Goal: Transaction & Acquisition: Obtain resource

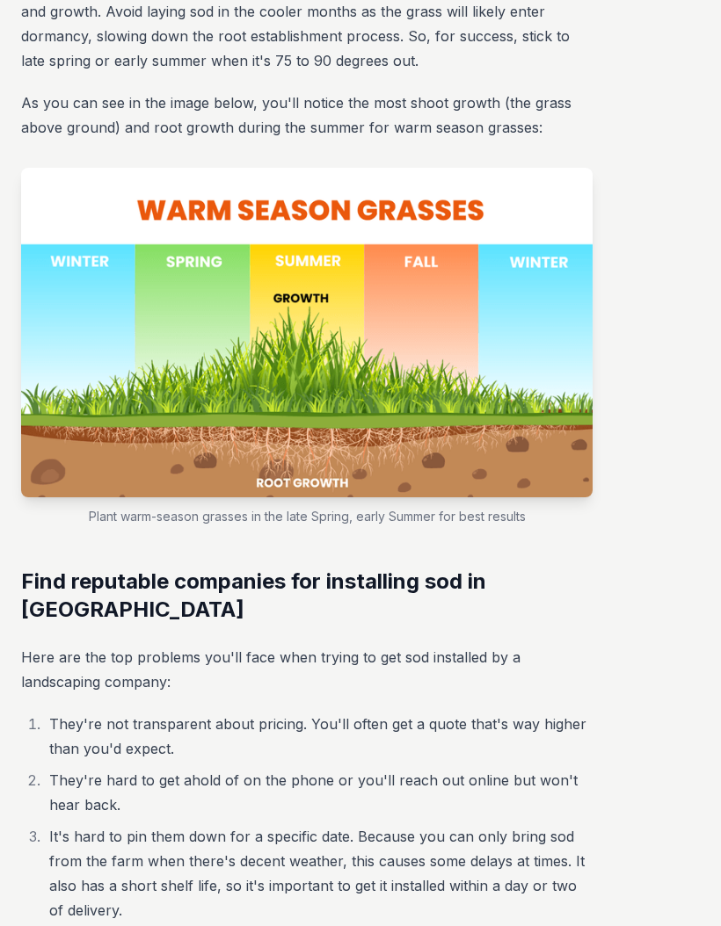
scroll to position [6080, 0]
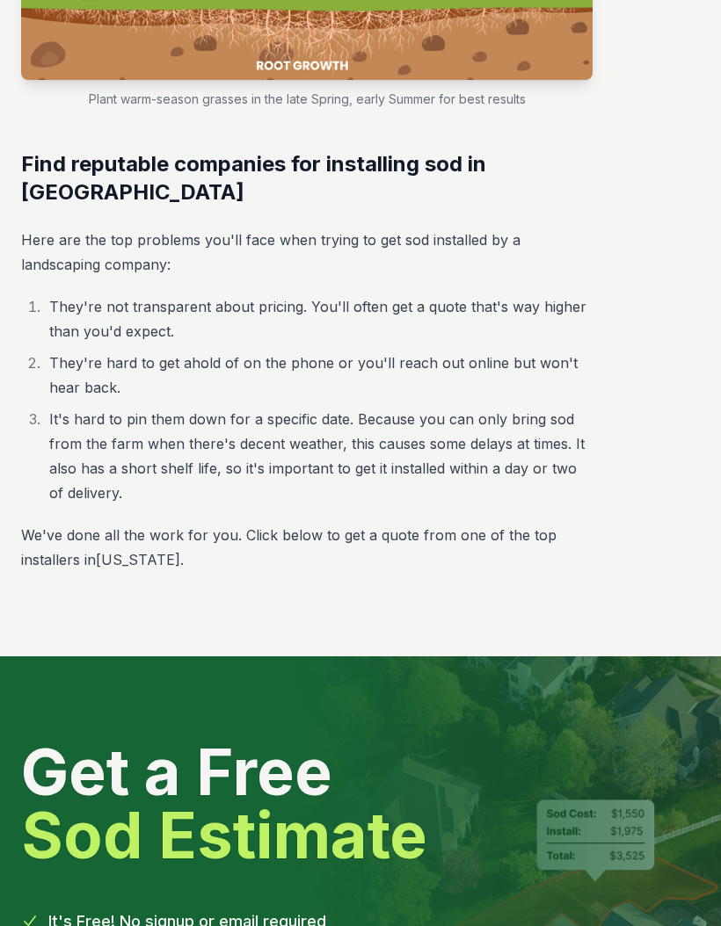
scroll to position [6507, 0]
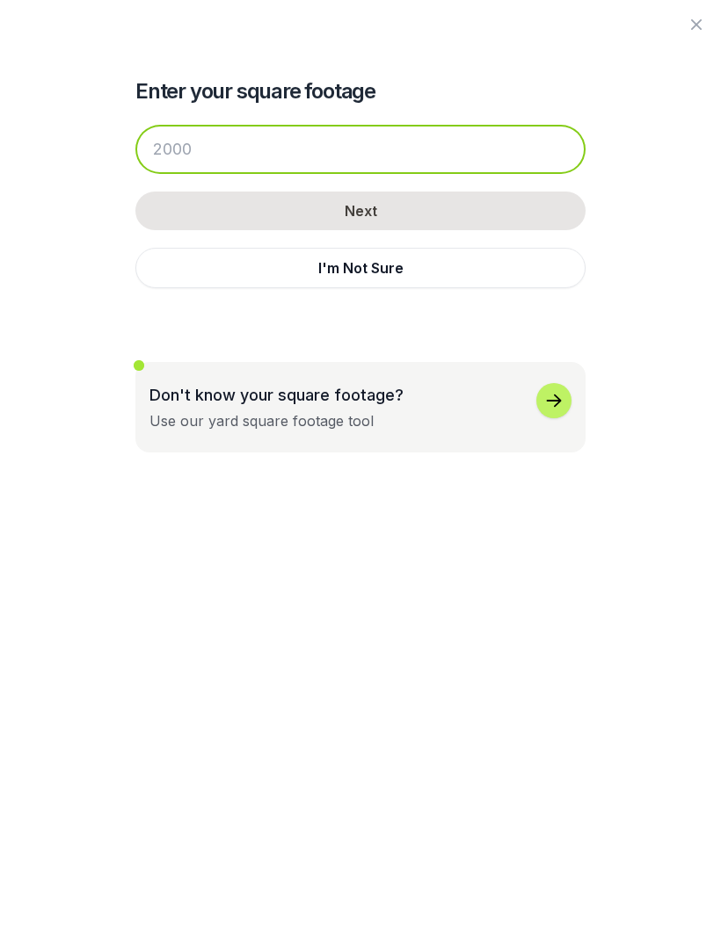
click at [211, 147] on input "number" at bounding box center [360, 149] width 450 height 49
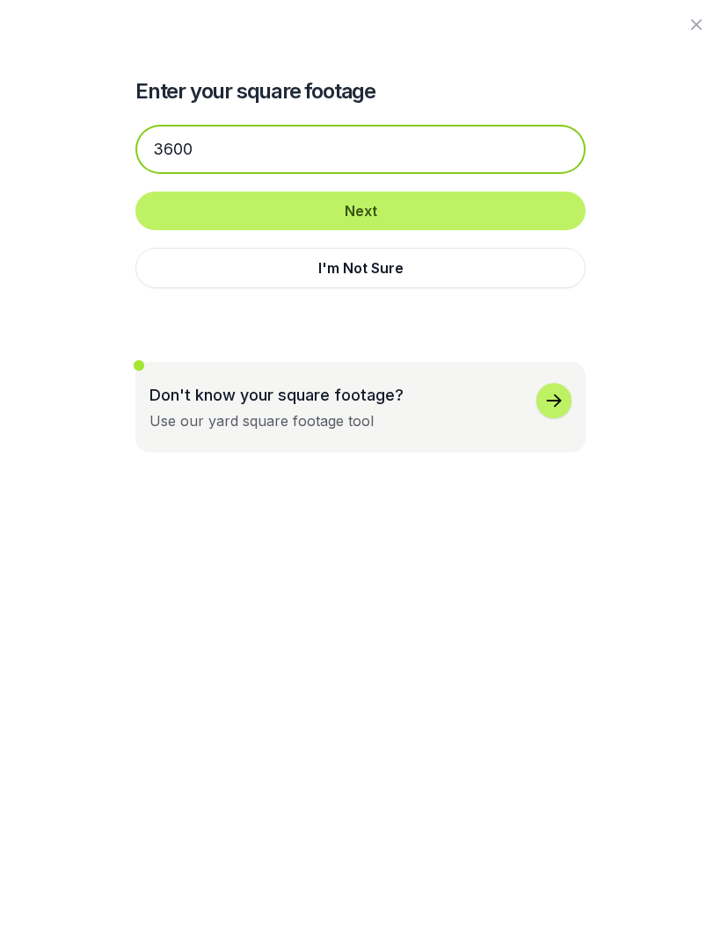
type input "3600"
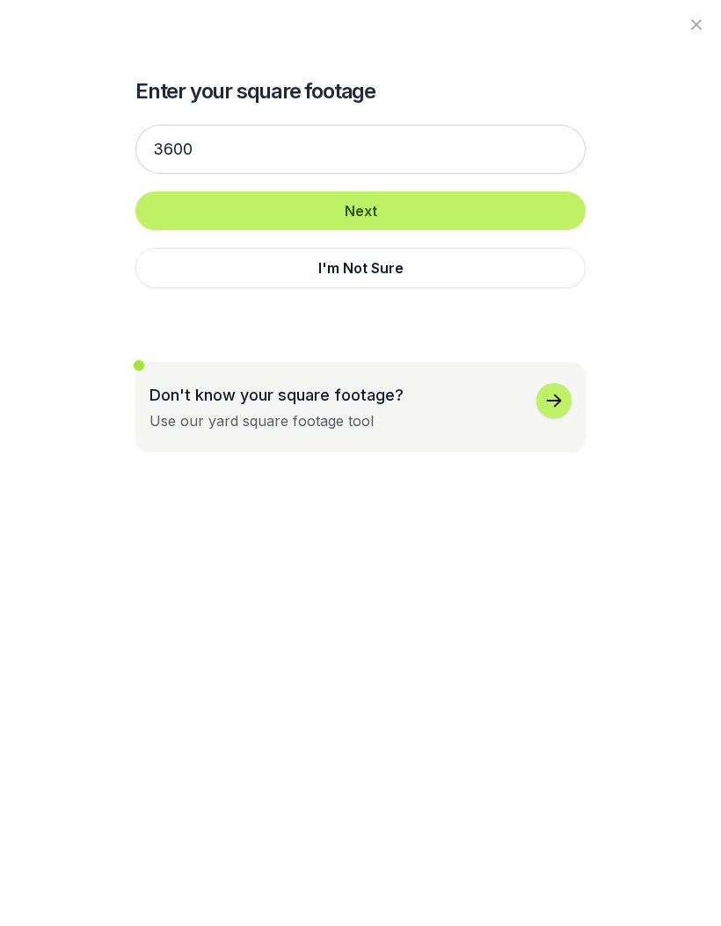
click at [432, 211] on button "Next" at bounding box center [360, 211] width 450 height 39
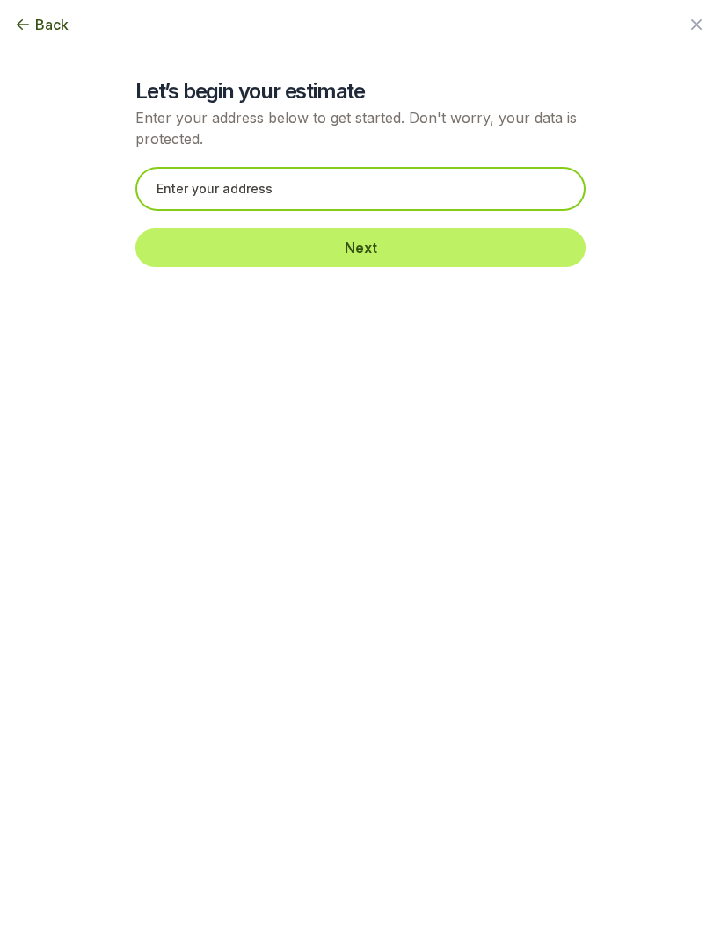
click at [289, 196] on input "text" at bounding box center [360, 189] width 450 height 44
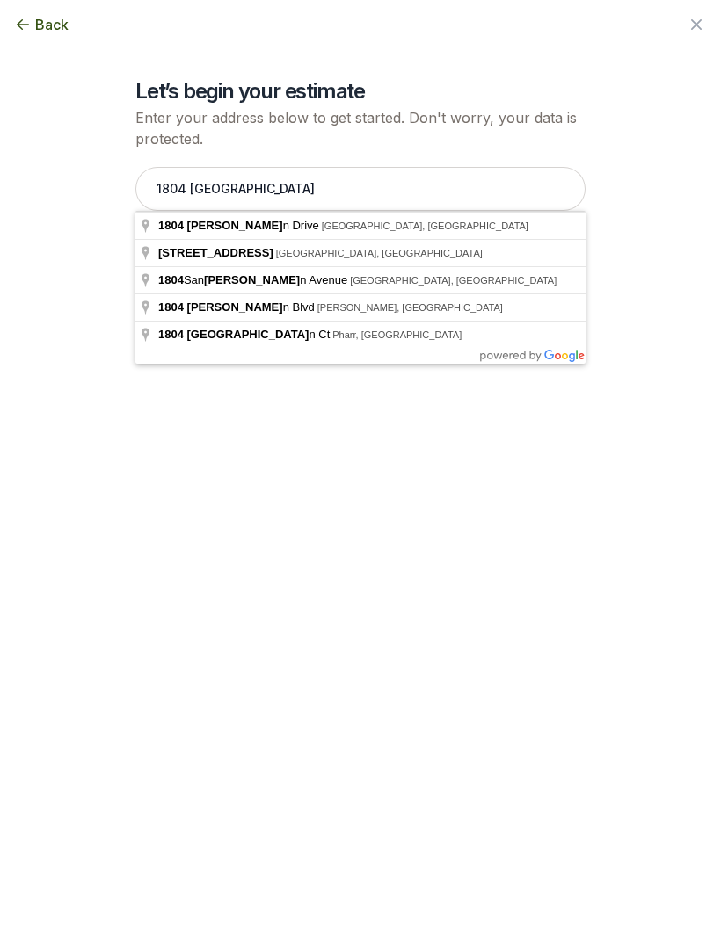
type input "[STREET_ADDRESS]"
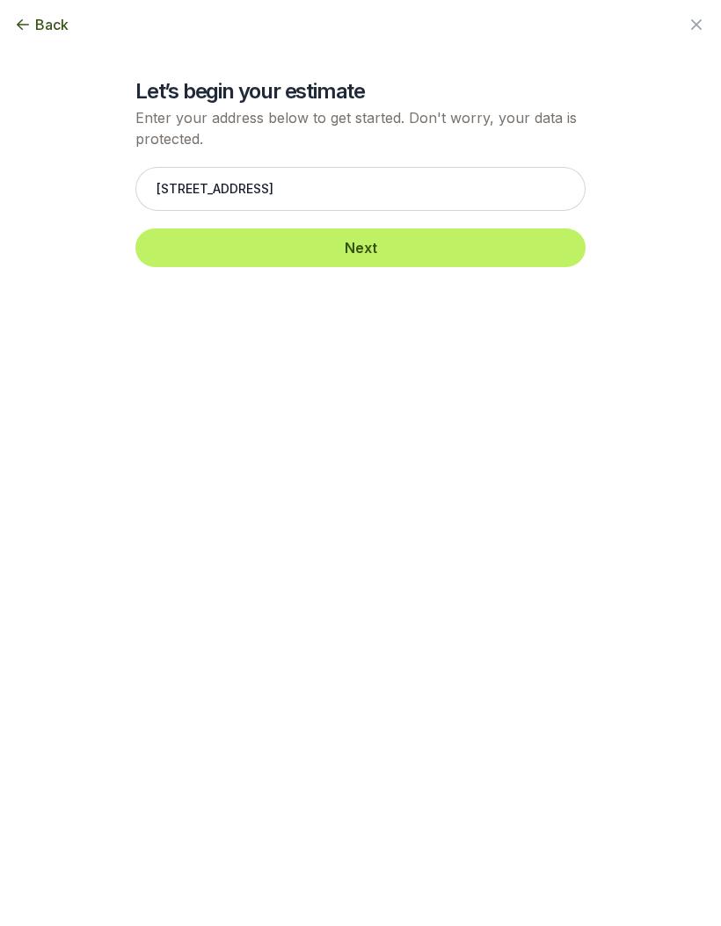
click at [415, 249] on button "Next" at bounding box center [360, 247] width 450 height 39
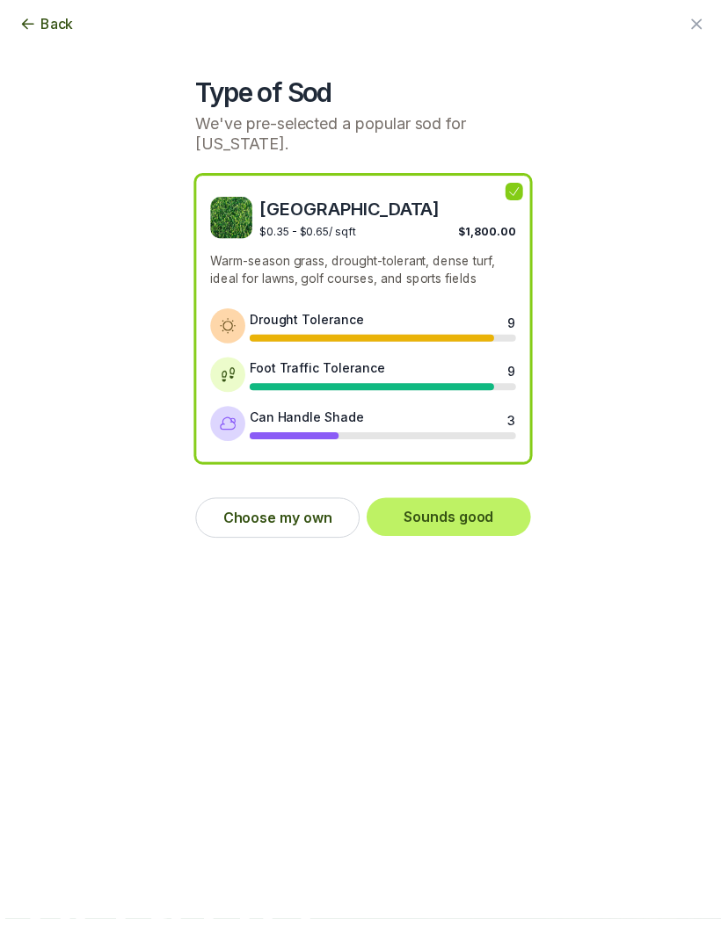
scroll to position [6420, 0]
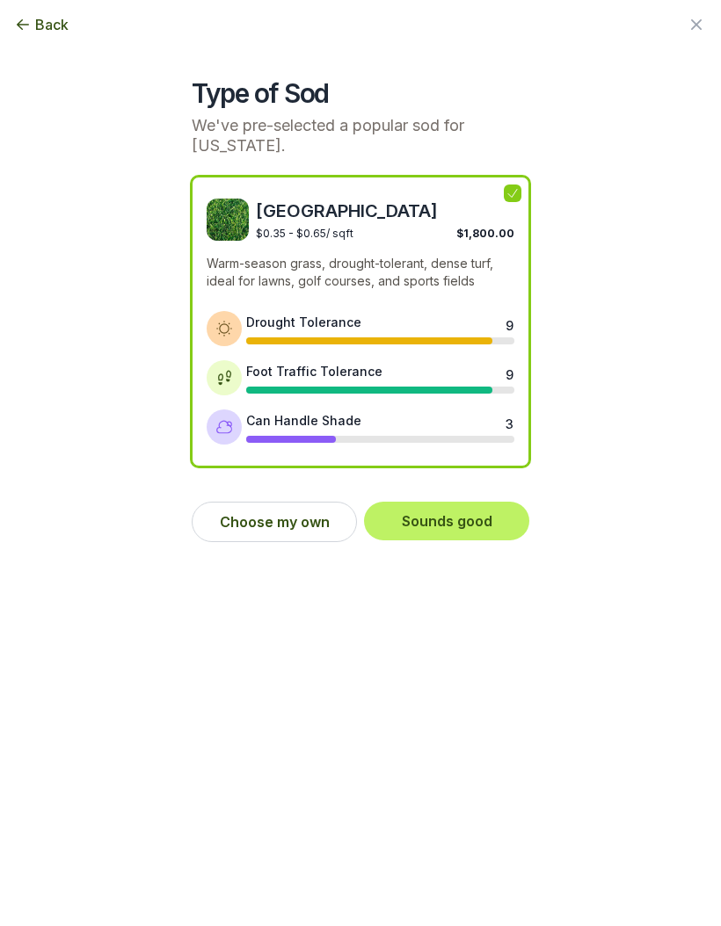
click at [261, 508] on button "Choose my own" at bounding box center [274, 522] width 165 height 40
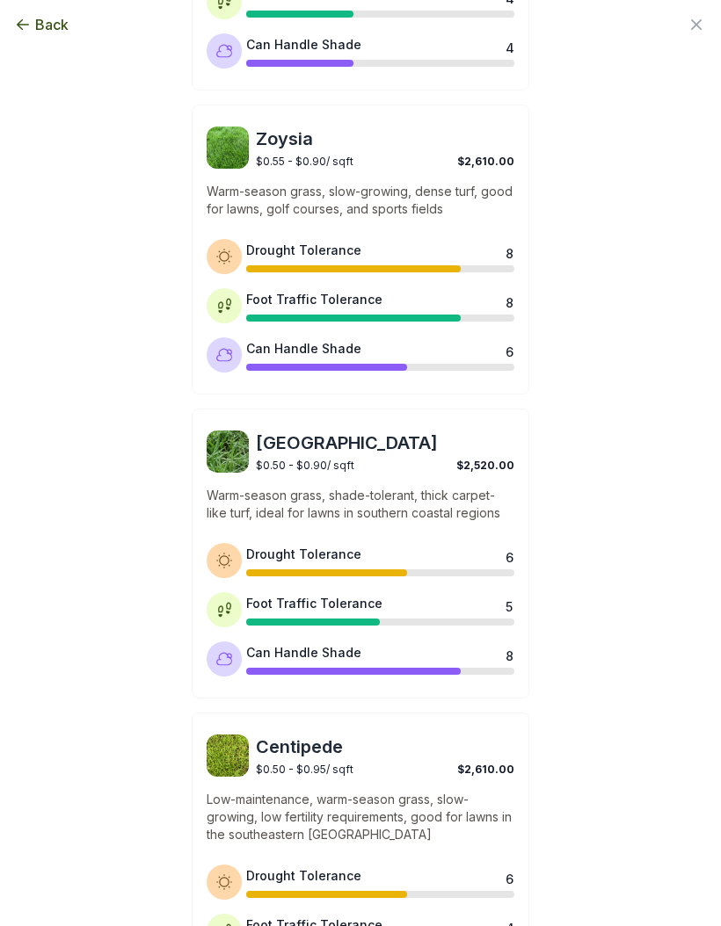
scroll to position [681, 0]
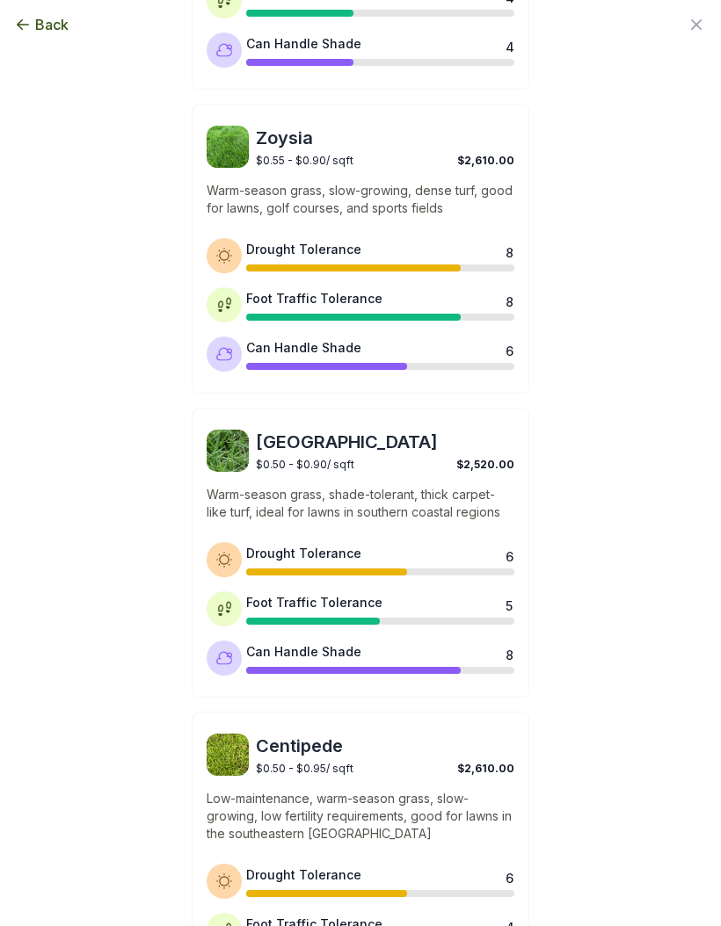
click at [247, 486] on p "Warm-season grass, shade-tolerant, thick carpet-like turf, ideal for lawns in s…" at bounding box center [361, 503] width 308 height 35
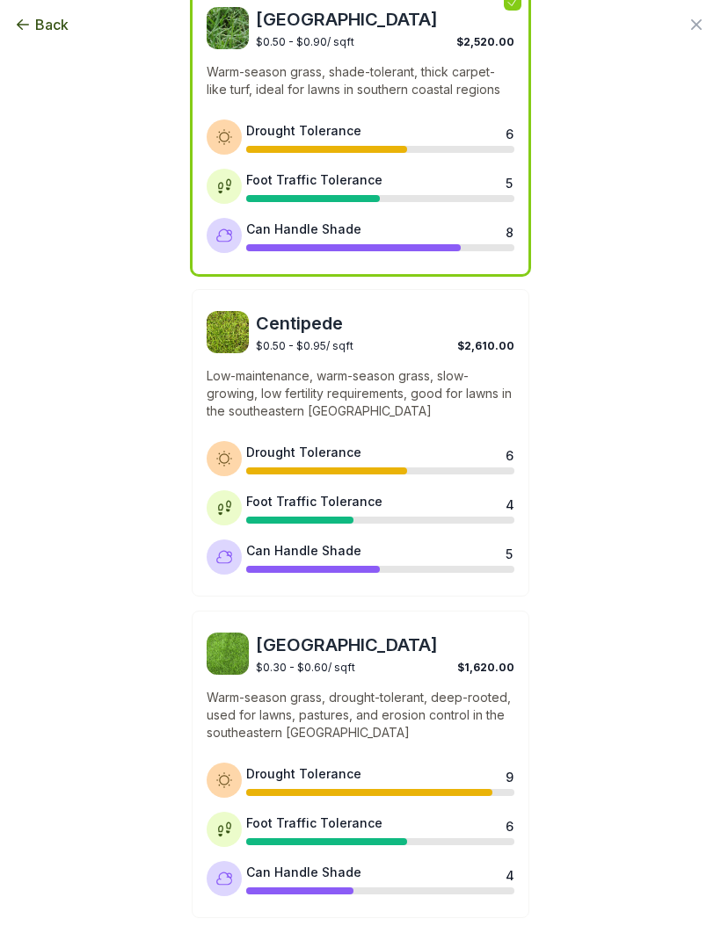
scroll to position [1099, 0]
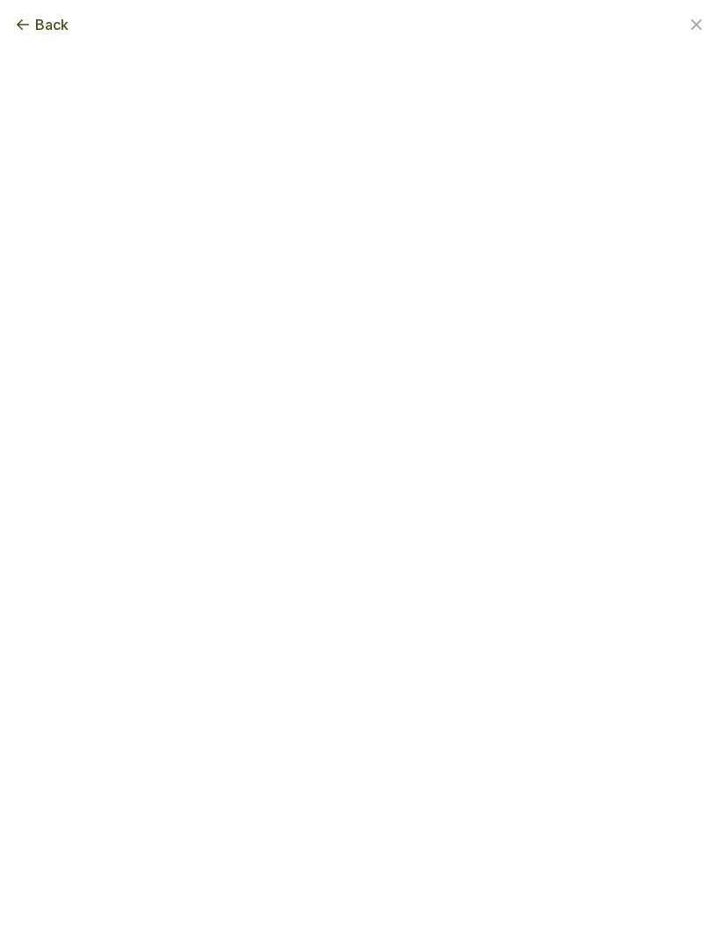
scroll to position [0, 0]
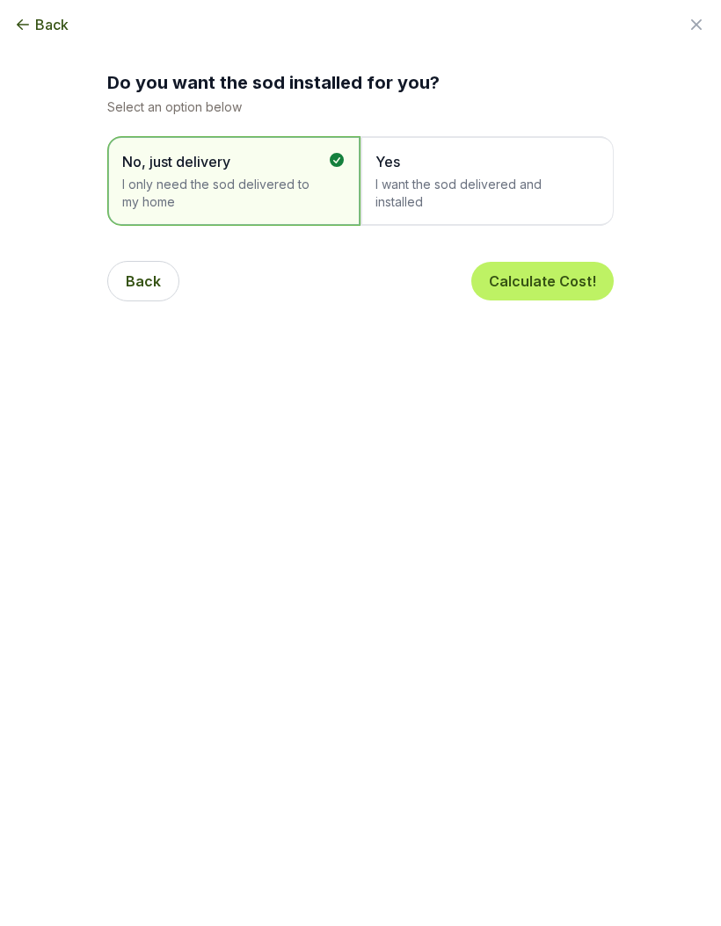
click at [515, 290] on button "Calculate Cost!" at bounding box center [542, 281] width 142 height 39
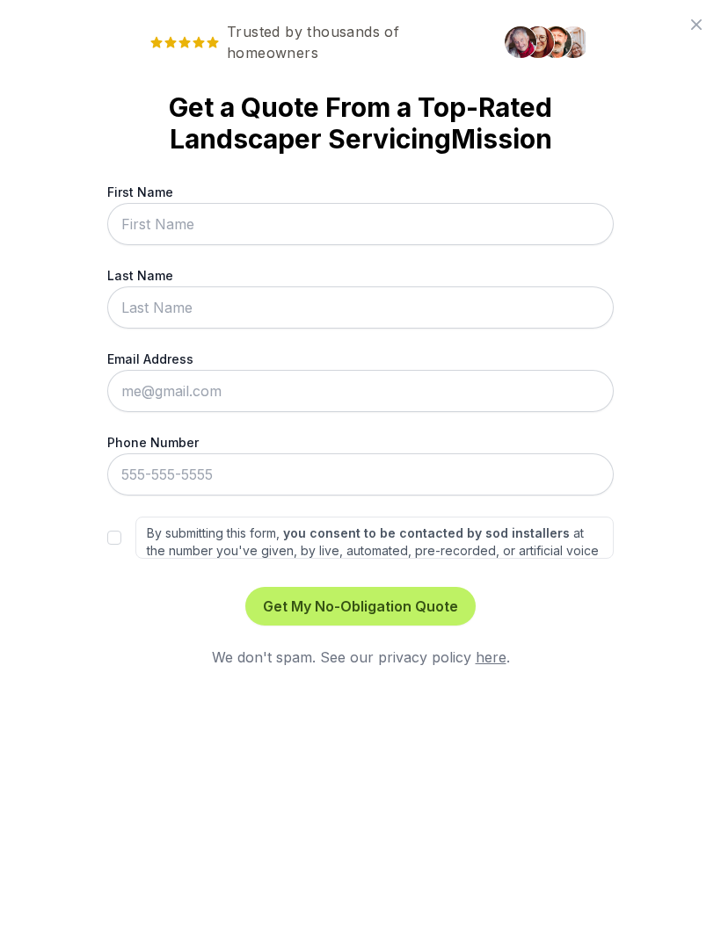
scroll to position [5949, 0]
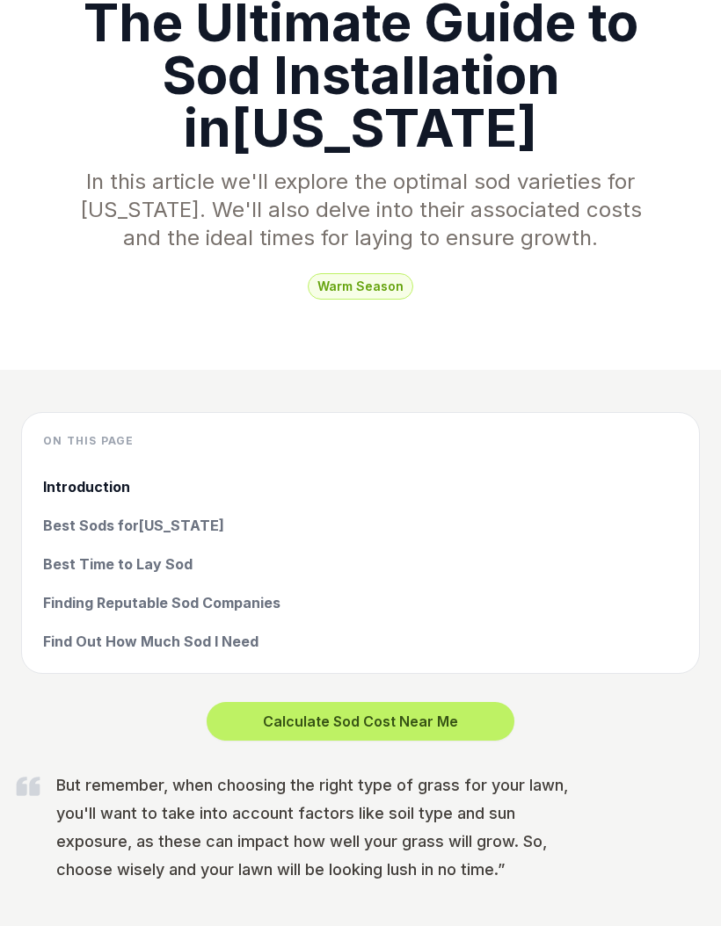
click at [434, 703] on button "Calculate Sod Cost Near Me" at bounding box center [361, 722] width 308 height 39
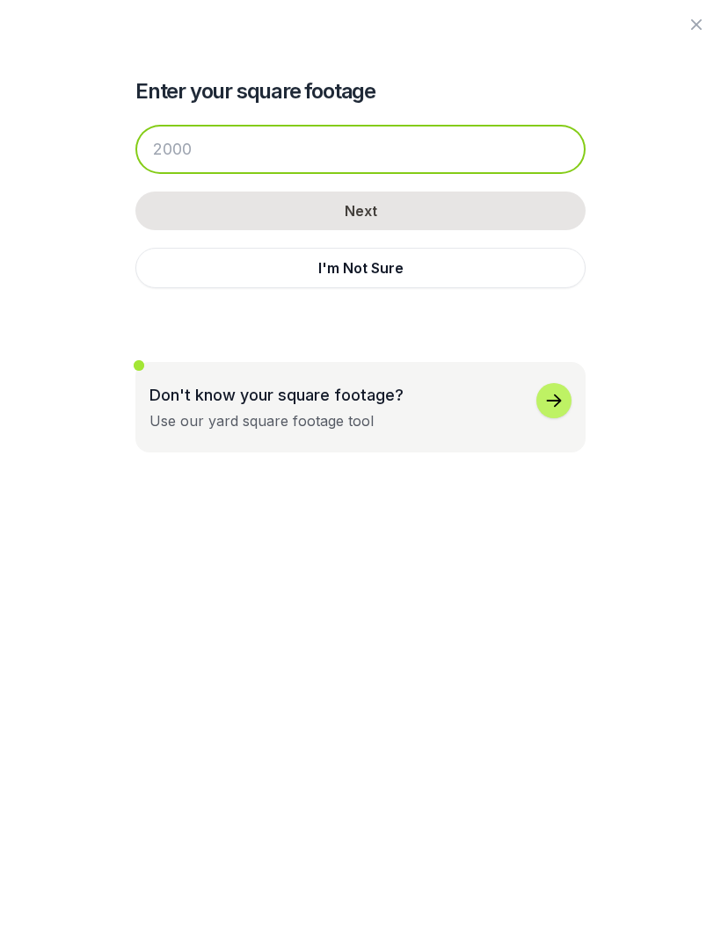
click at [248, 152] on input "number" at bounding box center [360, 149] width 450 height 49
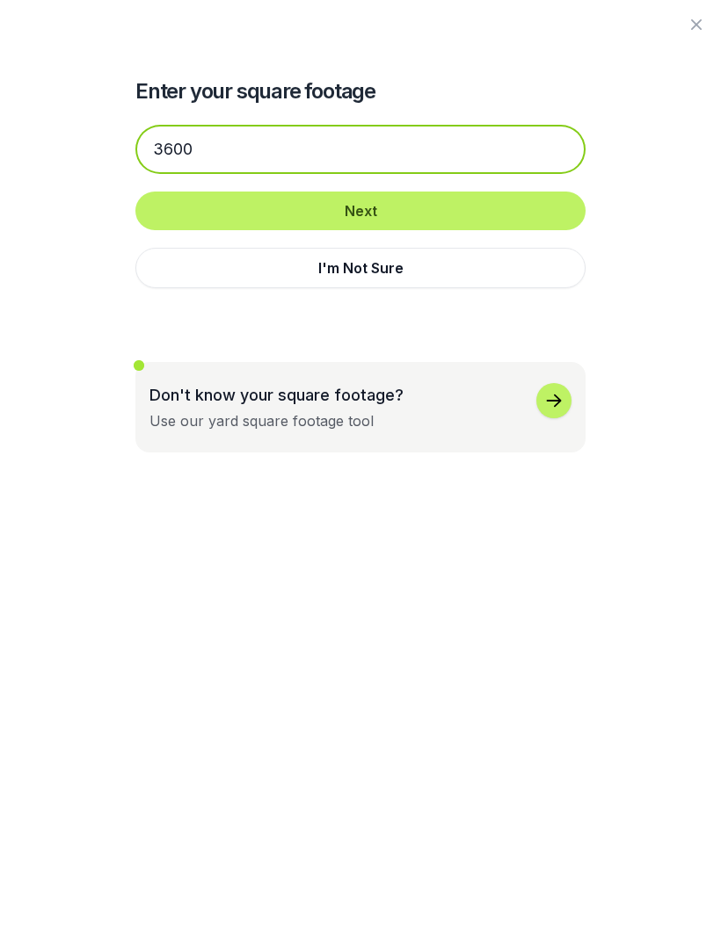
type input "3600"
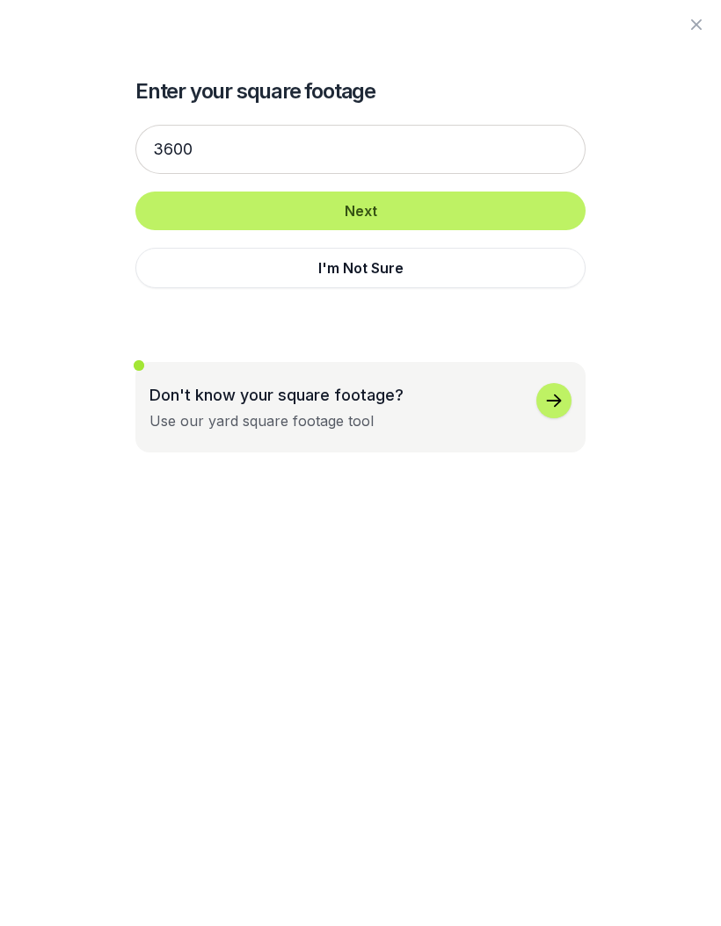
click at [433, 210] on button "Next" at bounding box center [360, 211] width 450 height 39
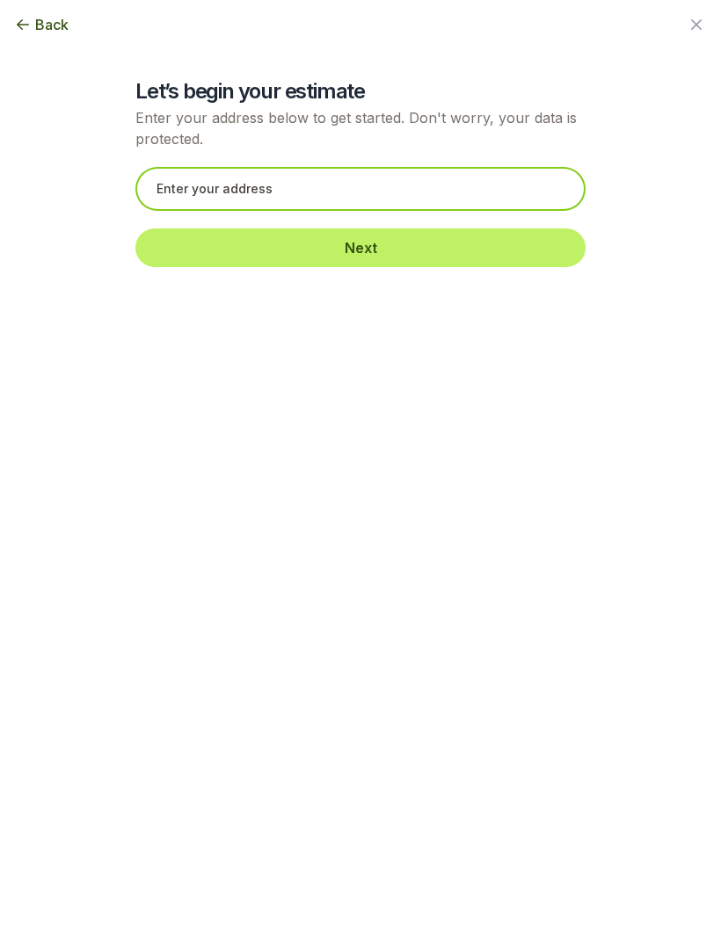
click at [360, 183] on input "text" at bounding box center [360, 189] width 450 height 44
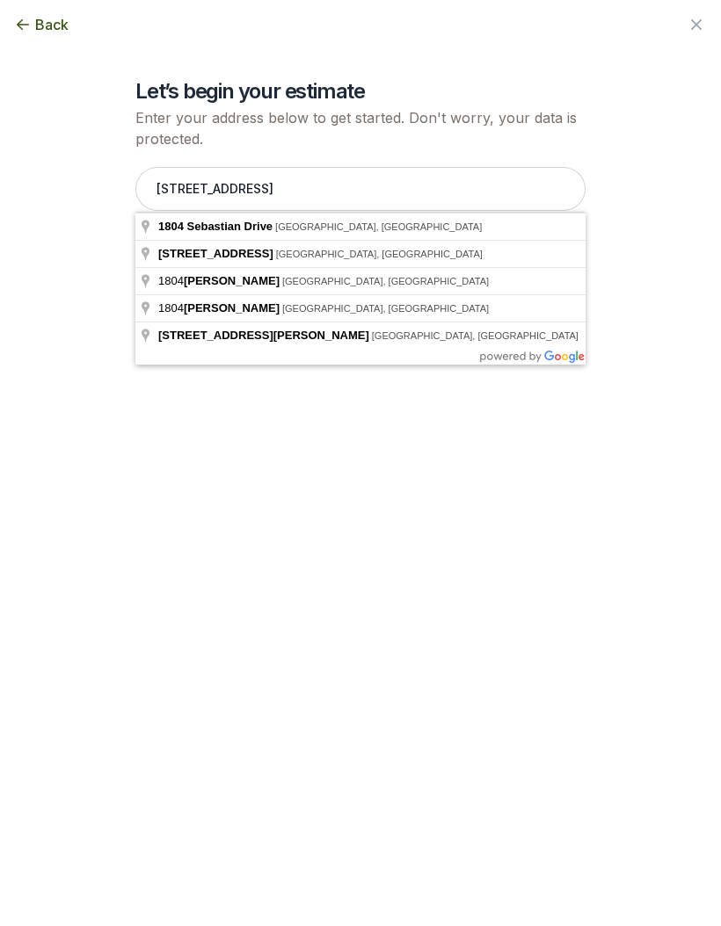
type input "[STREET_ADDRESS]"
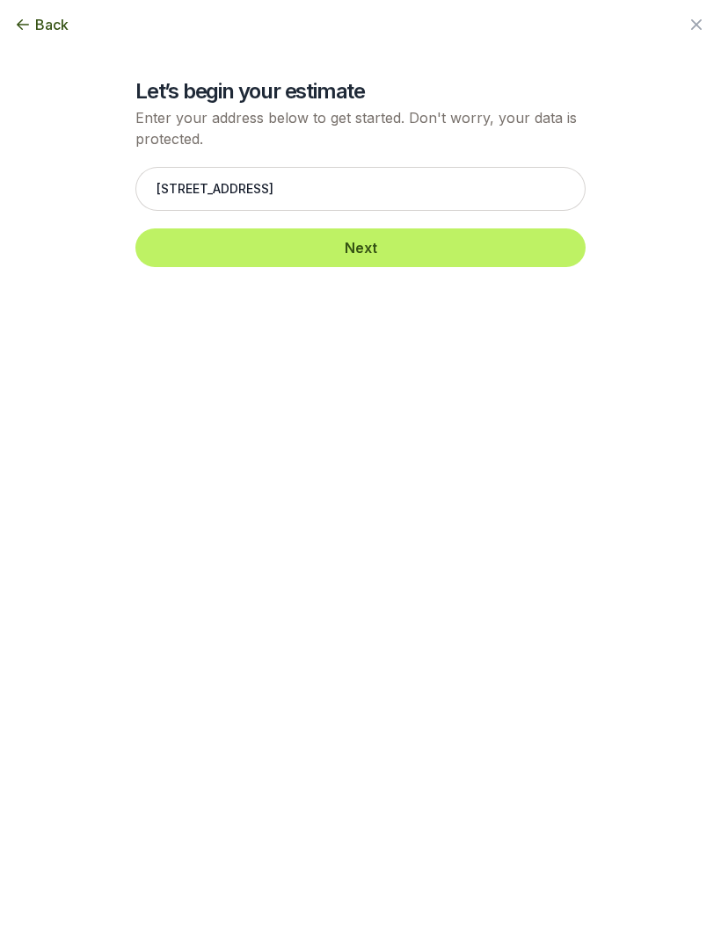
click at [443, 246] on button "Next" at bounding box center [360, 247] width 450 height 39
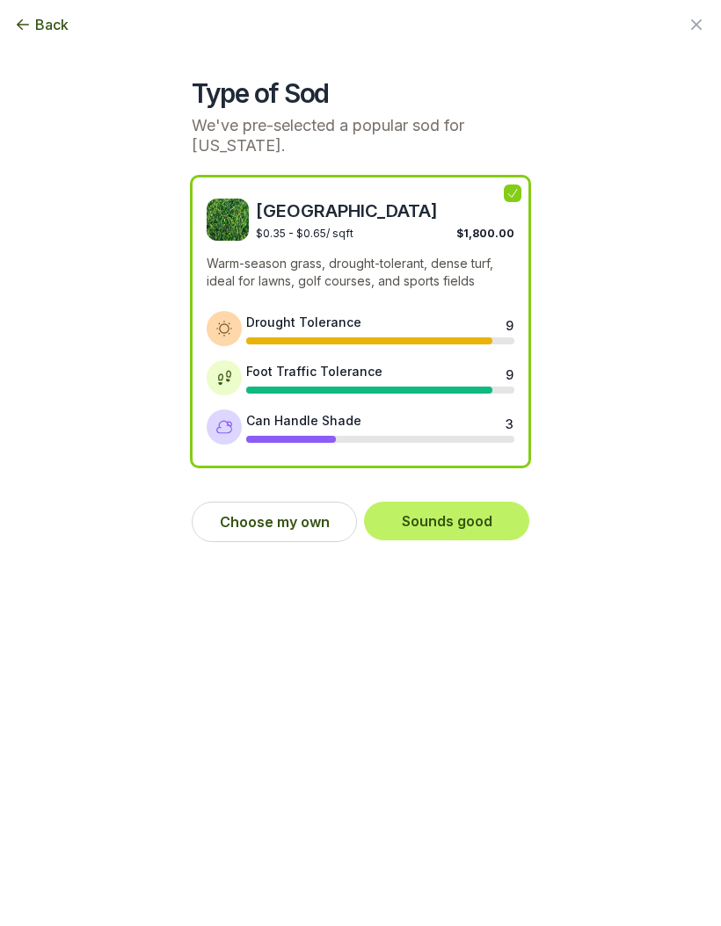
click at [304, 504] on button "Choose my own" at bounding box center [274, 522] width 165 height 40
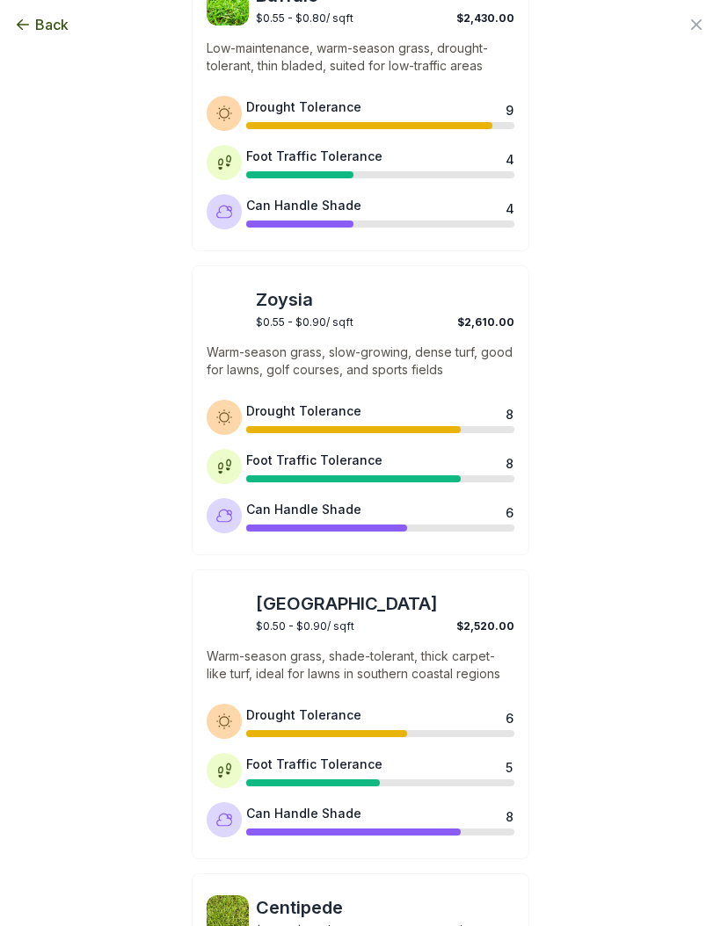
scroll to position [519, 0]
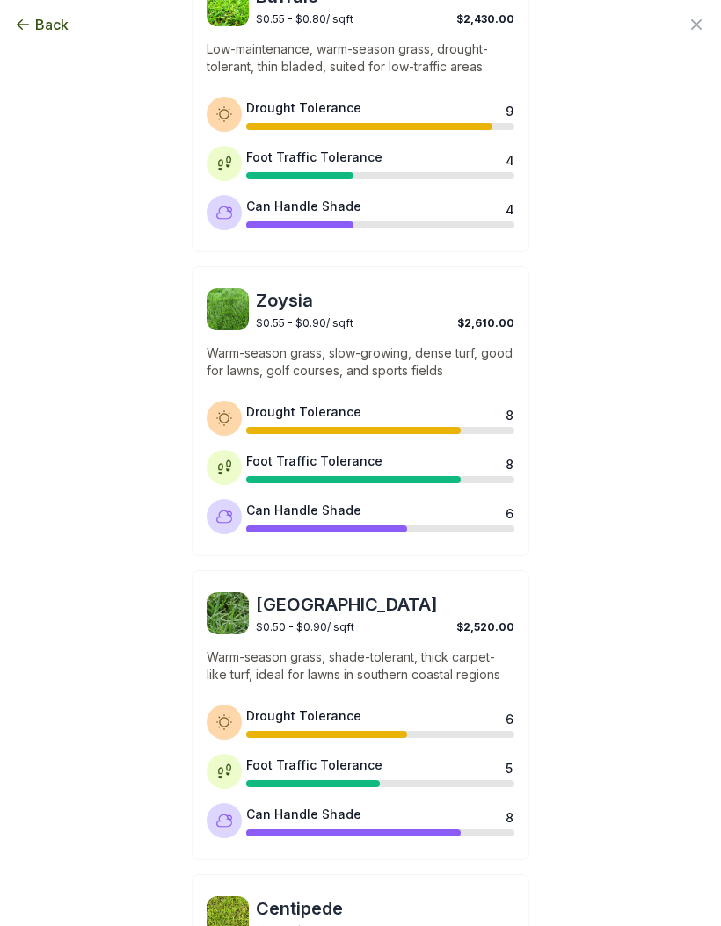
click at [499, 592] on span "[GEOGRAPHIC_DATA]" at bounding box center [385, 604] width 258 height 25
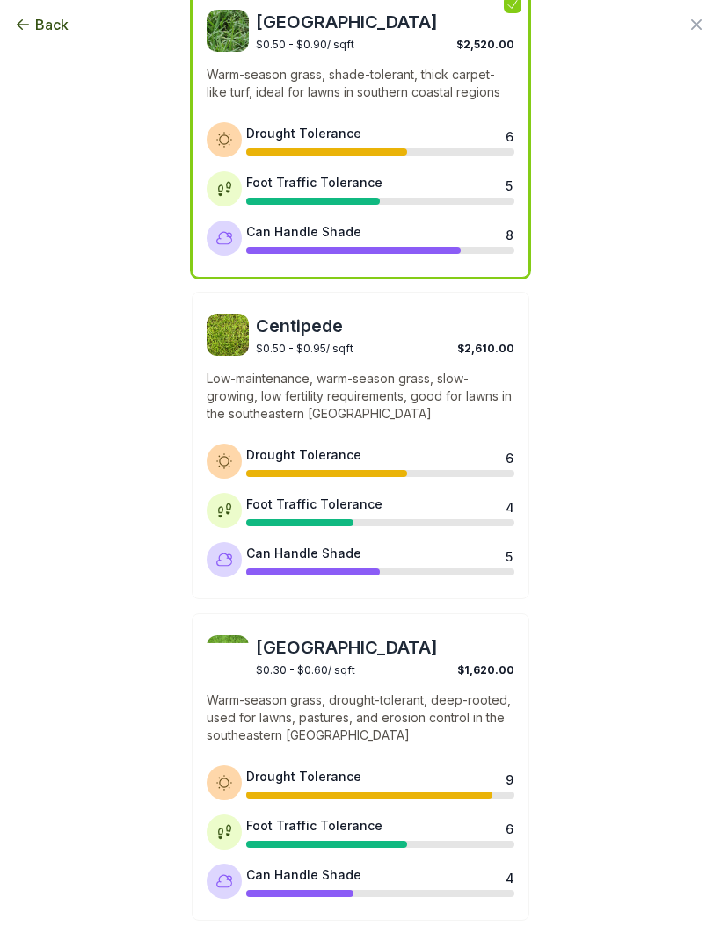
scroll to position [1099, 0]
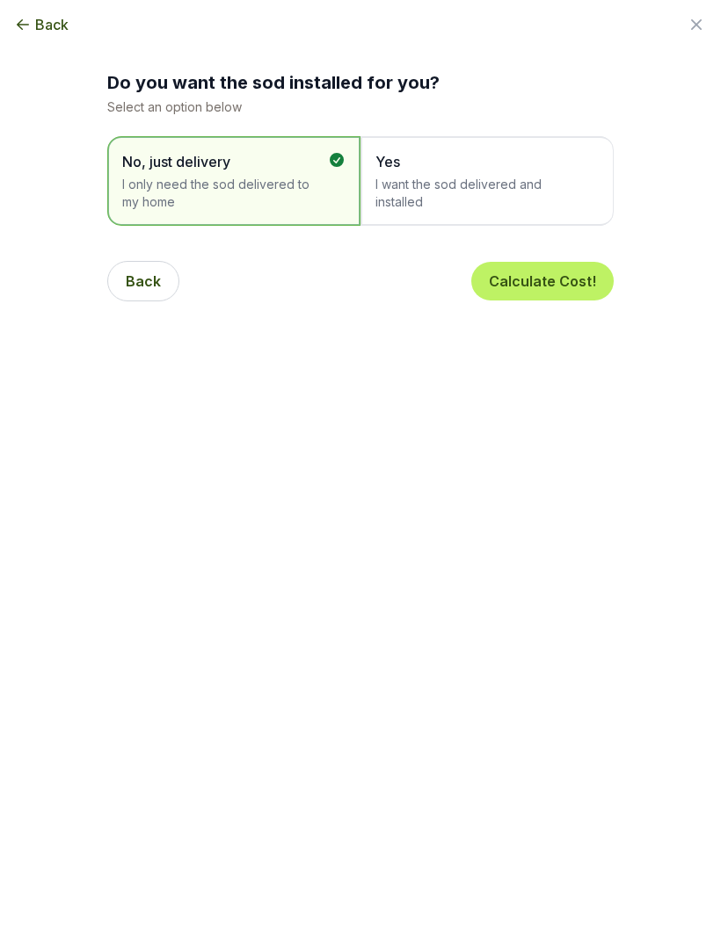
click at [529, 170] on span "Yes" at bounding box center [478, 161] width 206 height 21
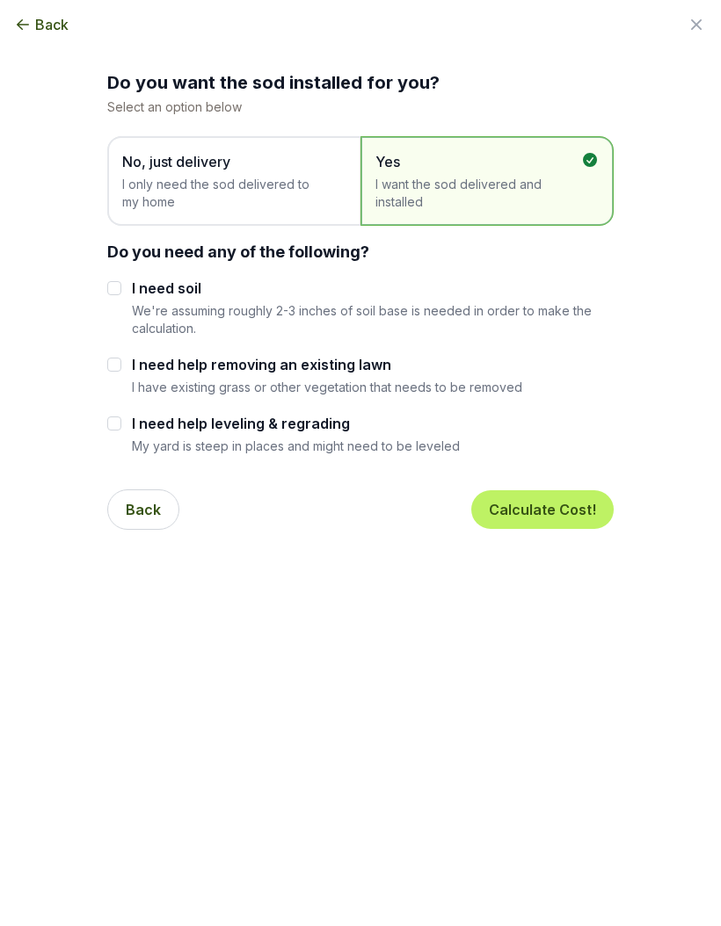
click at [116, 366] on input "I need help removing an existing lawn" at bounding box center [114, 365] width 14 height 14
checkbox input "true"
click at [110, 294] on input "I need soil" at bounding box center [114, 288] width 14 height 14
checkbox input "true"
click at [133, 430] on label "I need help leveling & regrading" at bounding box center [296, 423] width 328 height 21
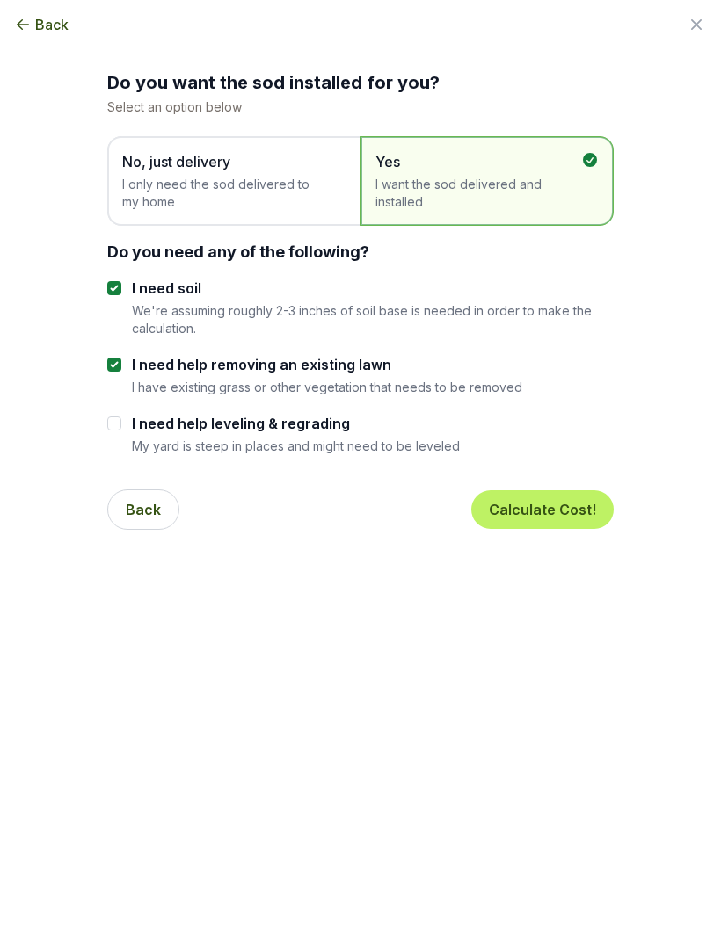
click at [121, 430] on input "I need help leveling & regrading" at bounding box center [114, 424] width 14 height 14
checkbox input "true"
click at [557, 510] on button "Calculate Cost!" at bounding box center [542, 509] width 142 height 39
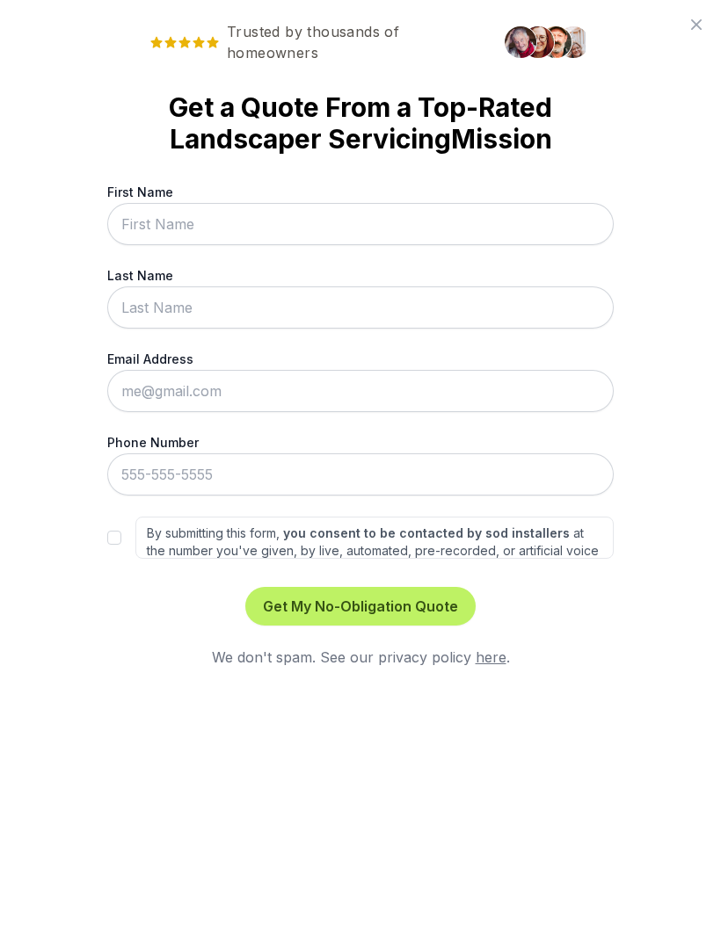
click at [688, 18] on icon at bounding box center [695, 24] width 21 height 21
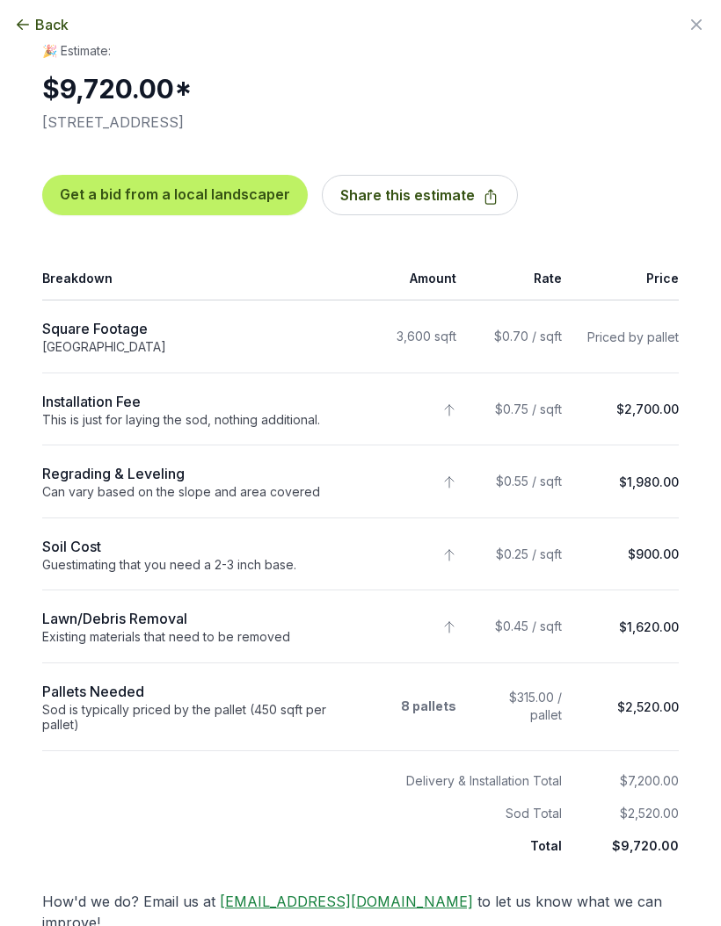
click at [36, 21] on span "Back" at bounding box center [51, 24] width 33 height 21
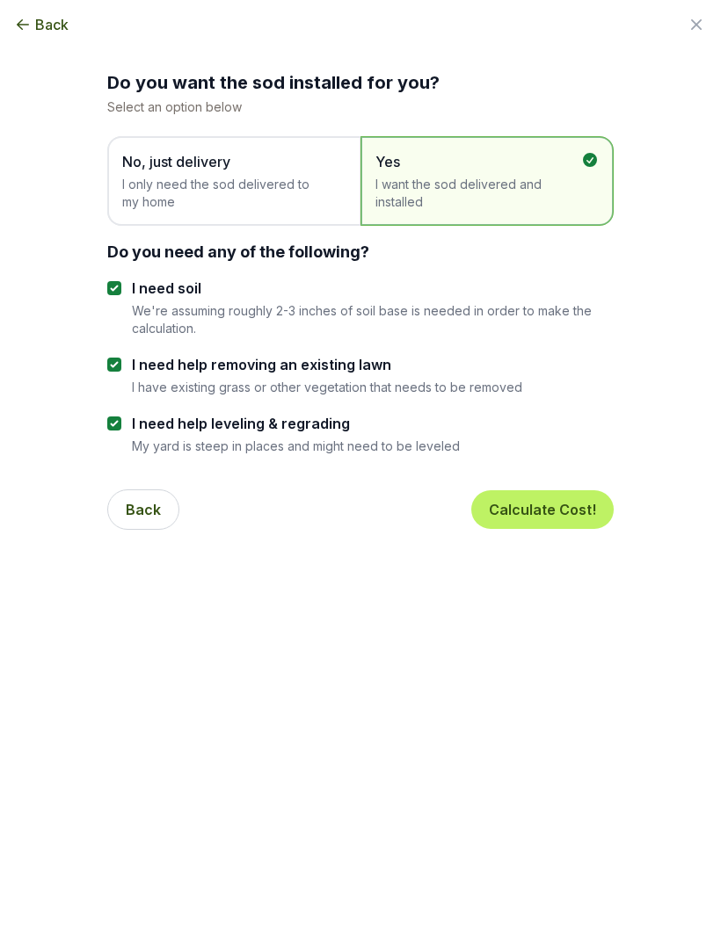
click at [38, 32] on span "Back" at bounding box center [51, 24] width 33 height 21
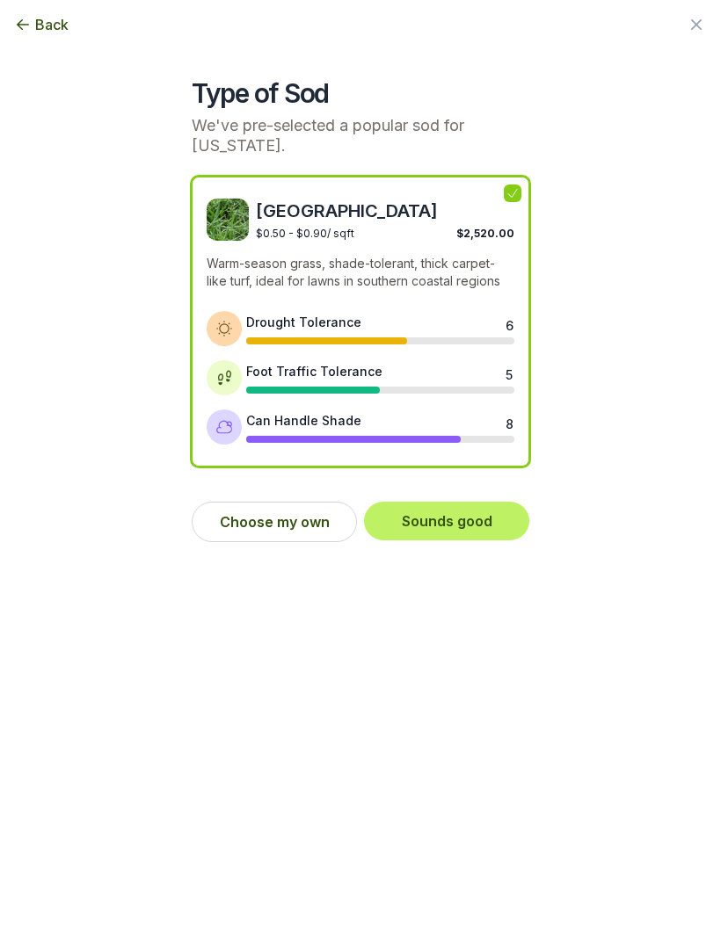
click at [21, 33] on button "Back" at bounding box center [41, 24] width 54 height 21
